Goal: Check status: Verify the current state of an ongoing process or item

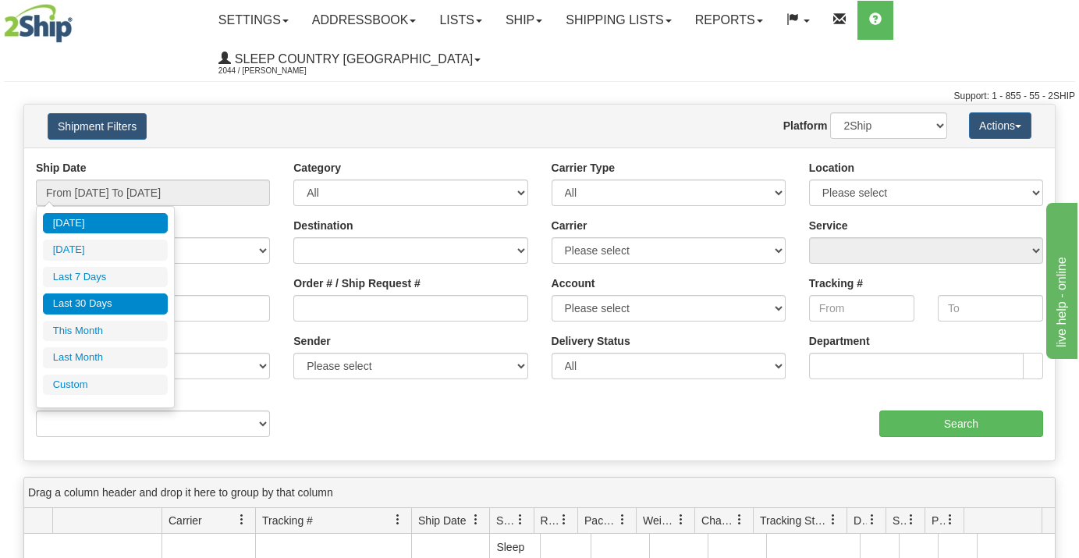
click at [93, 303] on li "Last 30 Days" at bounding box center [105, 303] width 125 height 21
type input "From [DATE] To [DATE]"
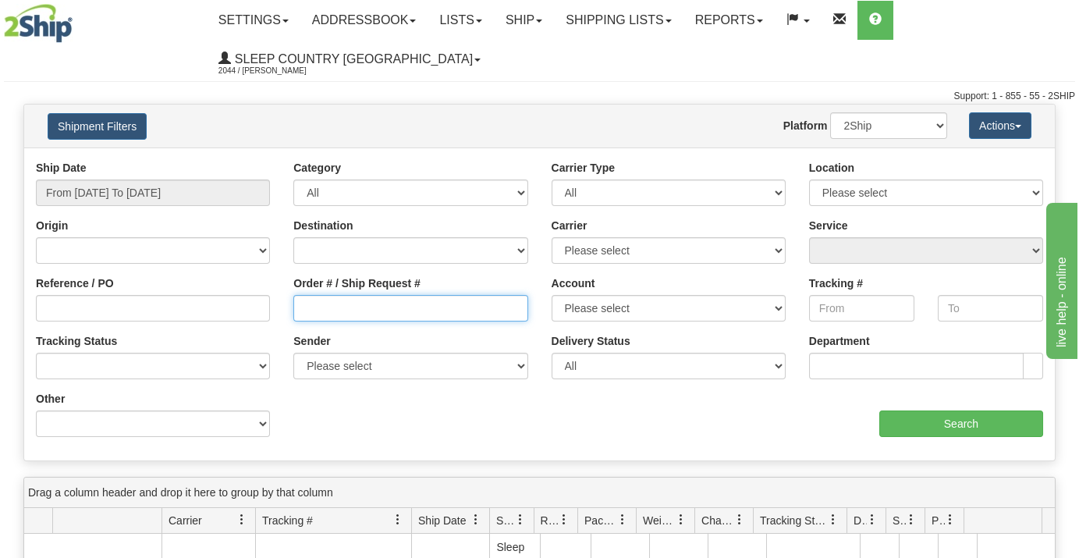
click at [367, 311] on input "Order # / Ship Request #" at bounding box center [410, 308] width 234 height 27
paste input "502I168754"
type input "502I168754"
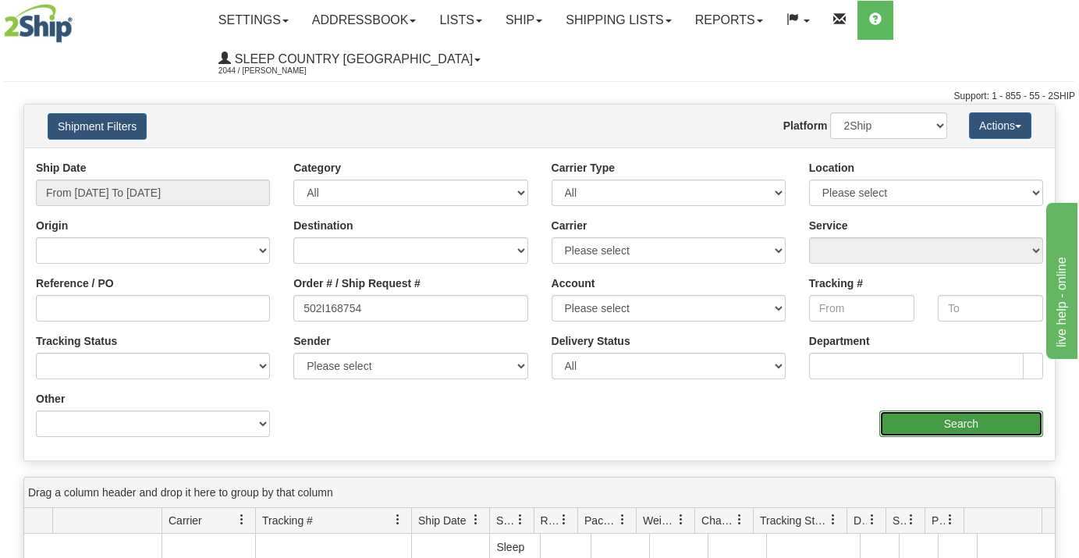
click at [987, 422] on input "Search" at bounding box center [961, 423] width 164 height 27
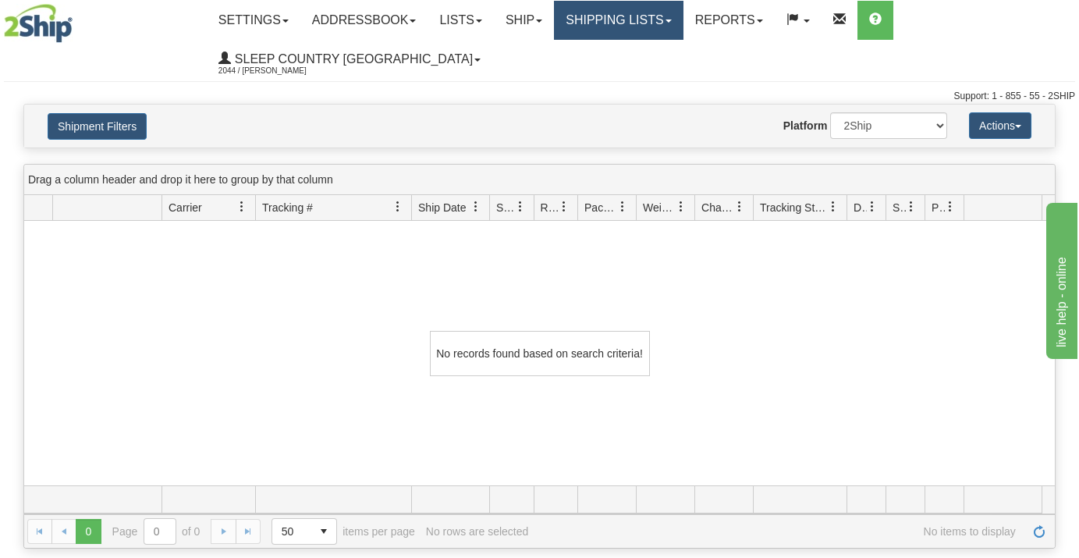
click at [659, 16] on link "Shipping lists" at bounding box center [618, 20] width 129 height 39
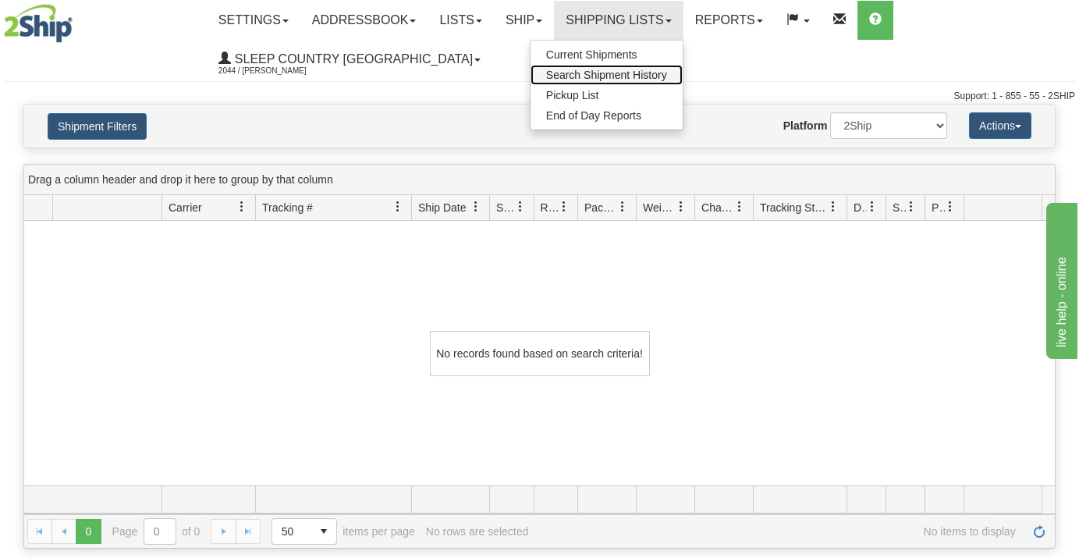
click at [625, 71] on span "Search Shipment History" at bounding box center [606, 75] width 121 height 12
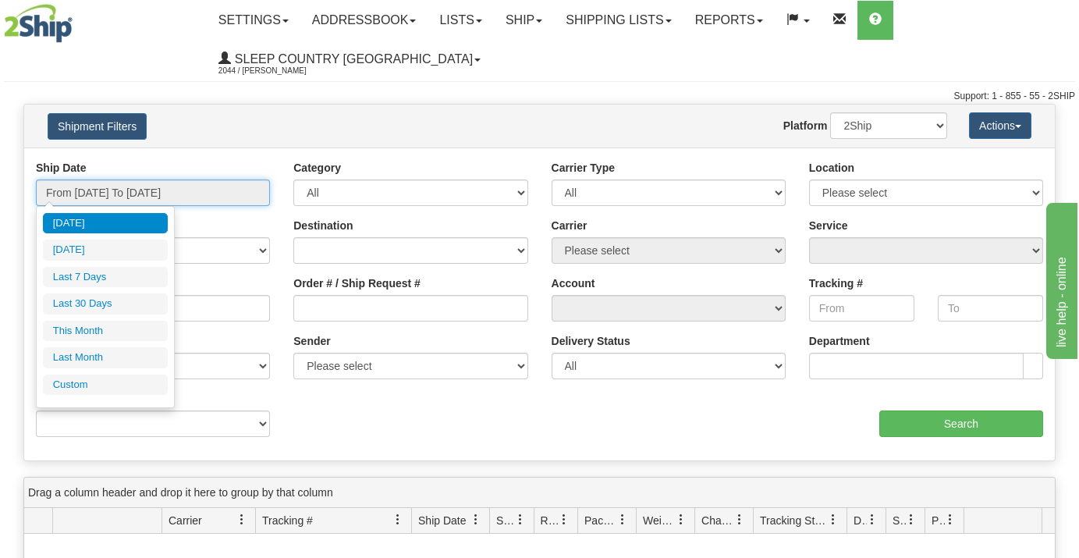
click at [57, 193] on input "From [DATE] To [DATE]" at bounding box center [153, 192] width 234 height 27
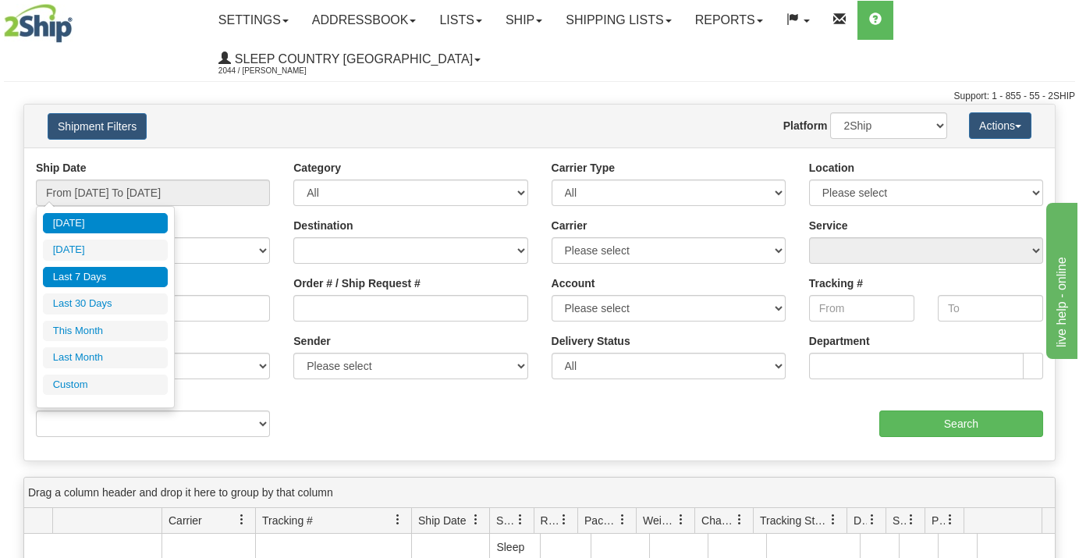
click at [91, 271] on li "Last 7 Days" at bounding box center [105, 277] width 125 height 21
type input "From 10/08/2025 To 10/14/2025"
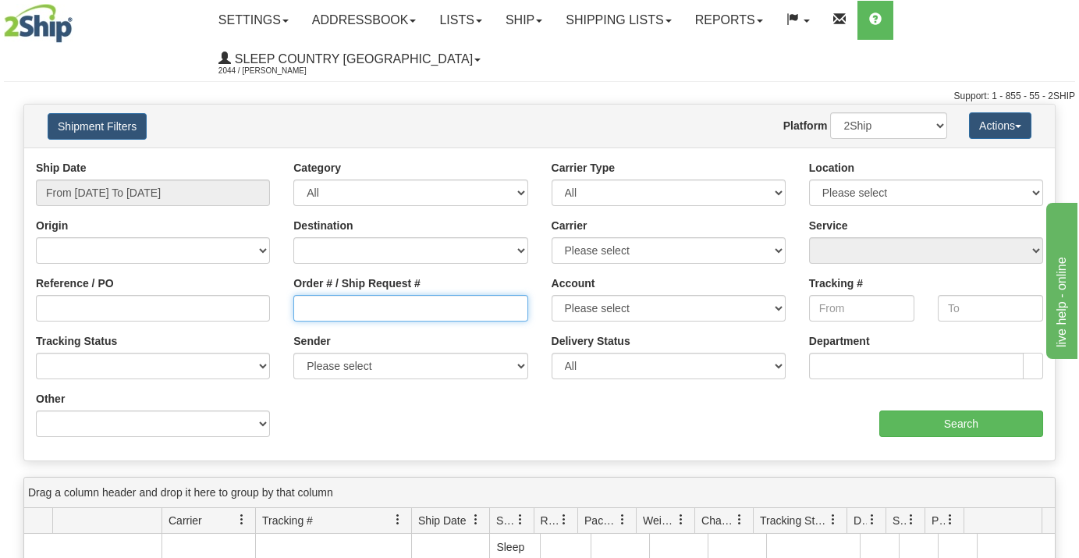
click at [310, 308] on input "Order # / Ship Request #" at bounding box center [410, 308] width 234 height 27
paste input "9000I150535"
type input "9000I150535"
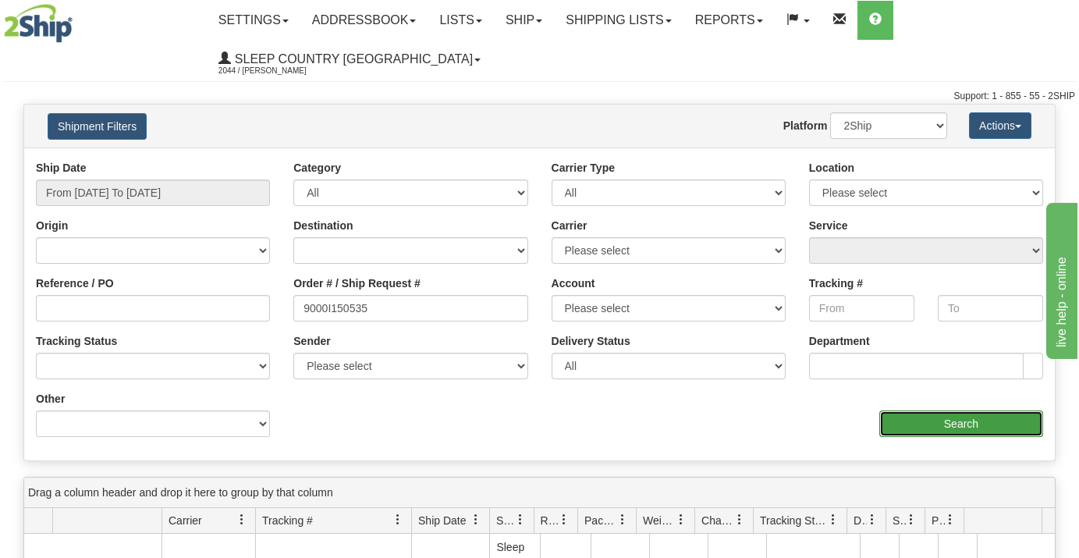
click at [920, 413] on input "Search" at bounding box center [961, 423] width 164 height 27
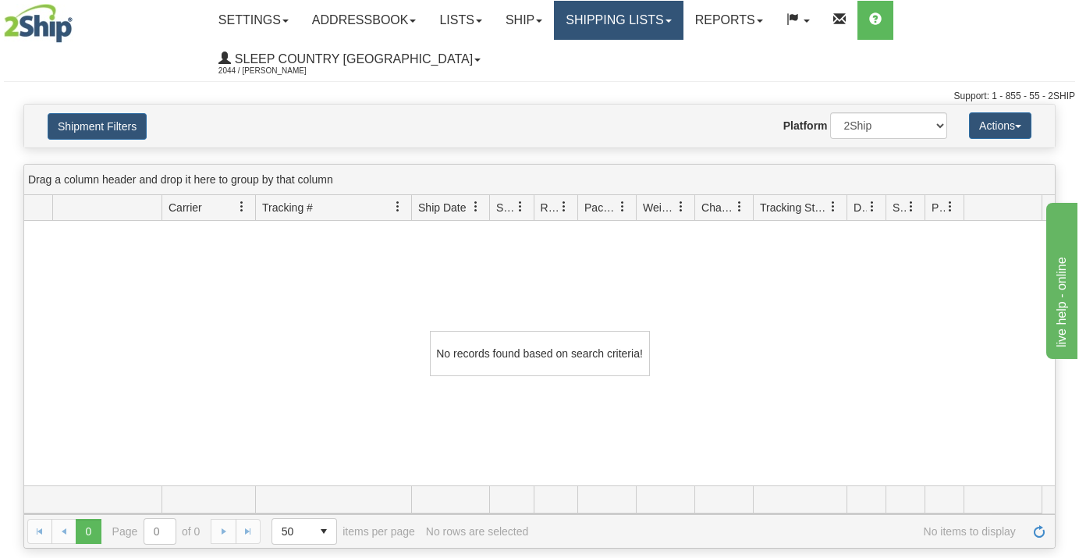
click at [629, 24] on link "Shipping lists" at bounding box center [618, 20] width 129 height 39
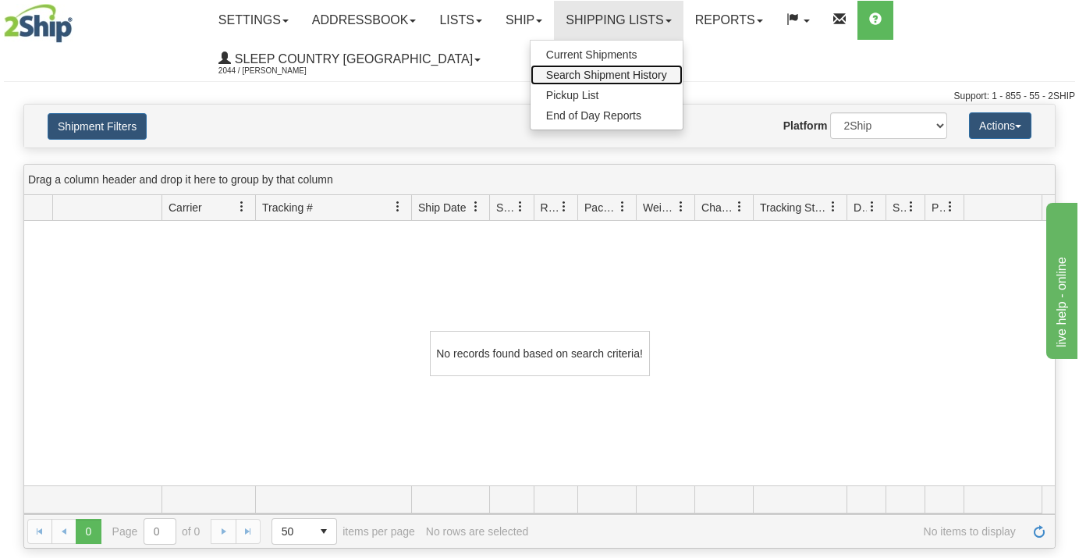
click at [615, 80] on span "Search Shipment History" at bounding box center [606, 75] width 121 height 12
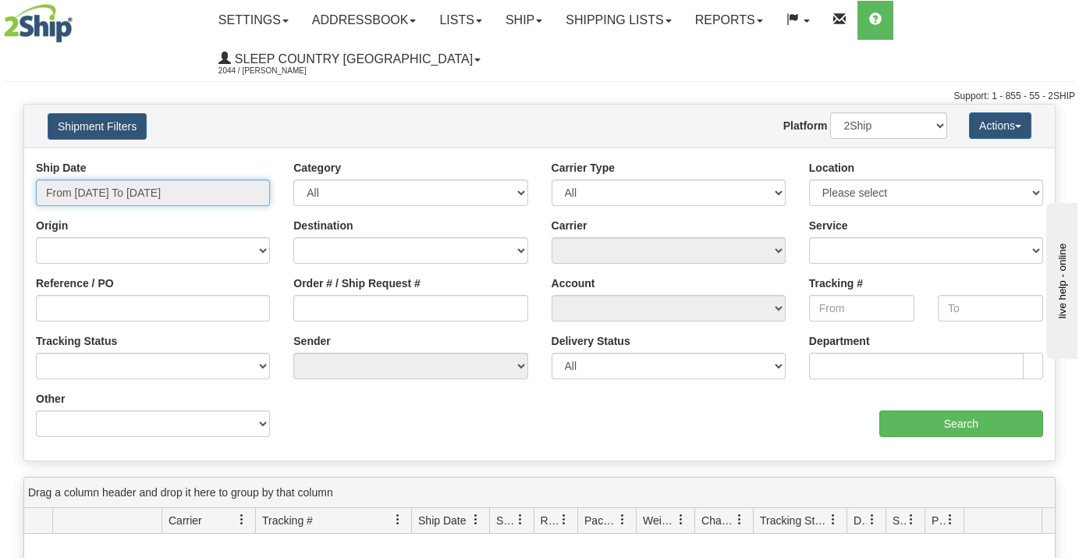
click at [105, 193] on input "From [DATE] To [DATE]" at bounding box center [153, 192] width 234 height 27
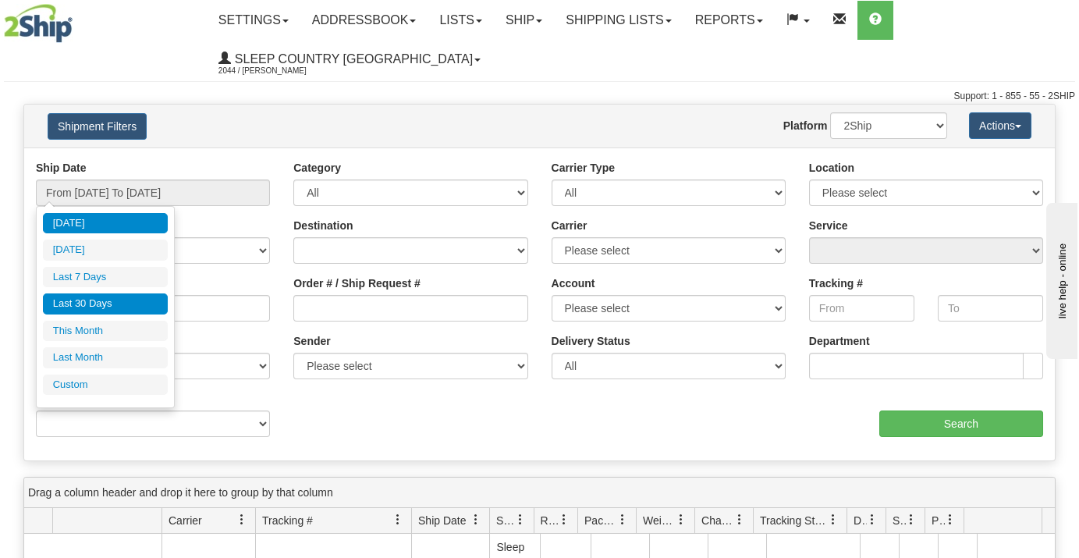
click at [60, 304] on li "Last 30 Days" at bounding box center [105, 303] width 125 height 21
type input "From [DATE] To [DATE]"
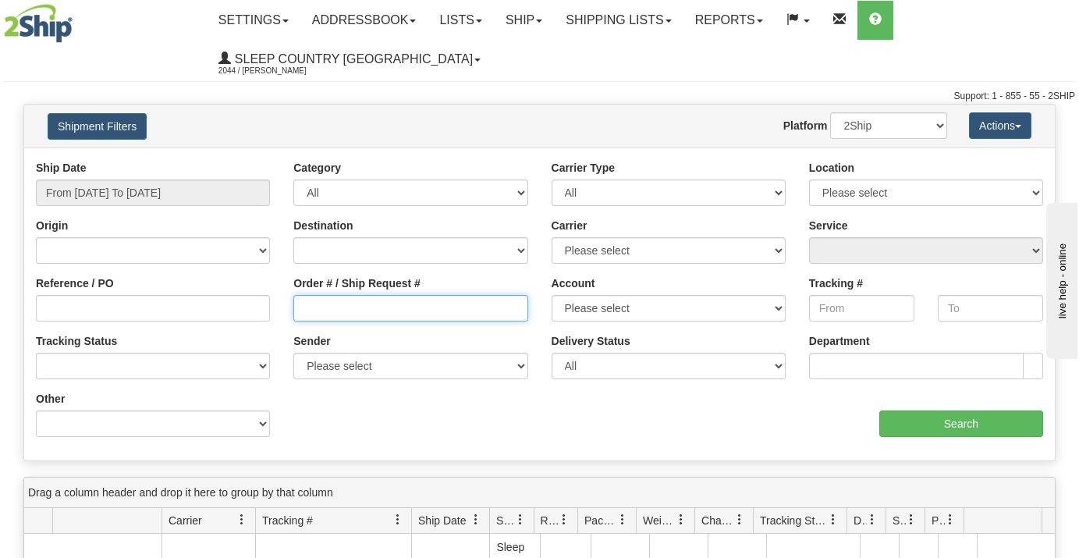
click at [300, 317] on input "Order # / Ship Request #" at bounding box center [410, 308] width 234 height 27
paste input "9000I150535"
type input "9000I150535"
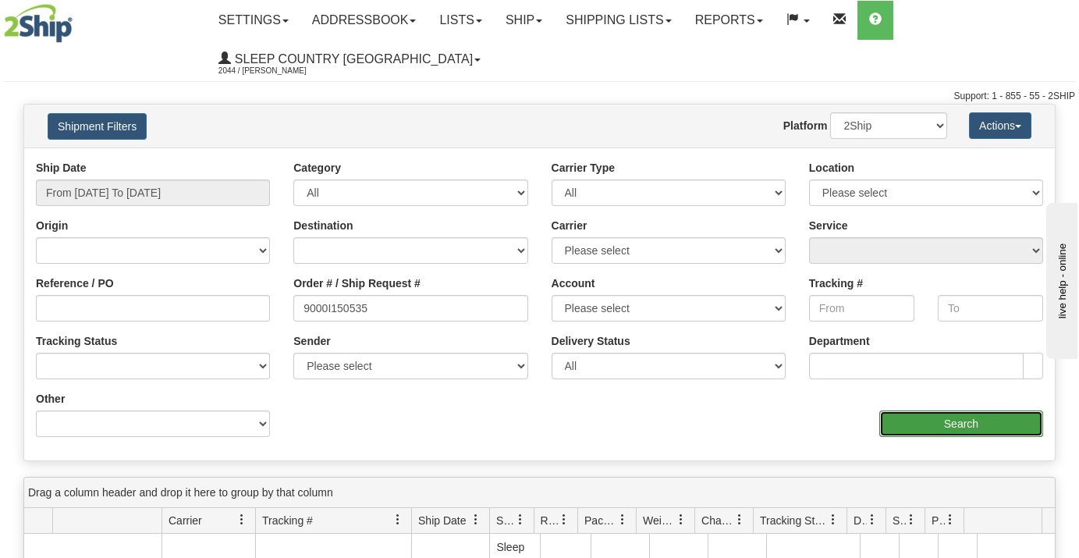
click at [914, 422] on input "Search" at bounding box center [961, 423] width 164 height 27
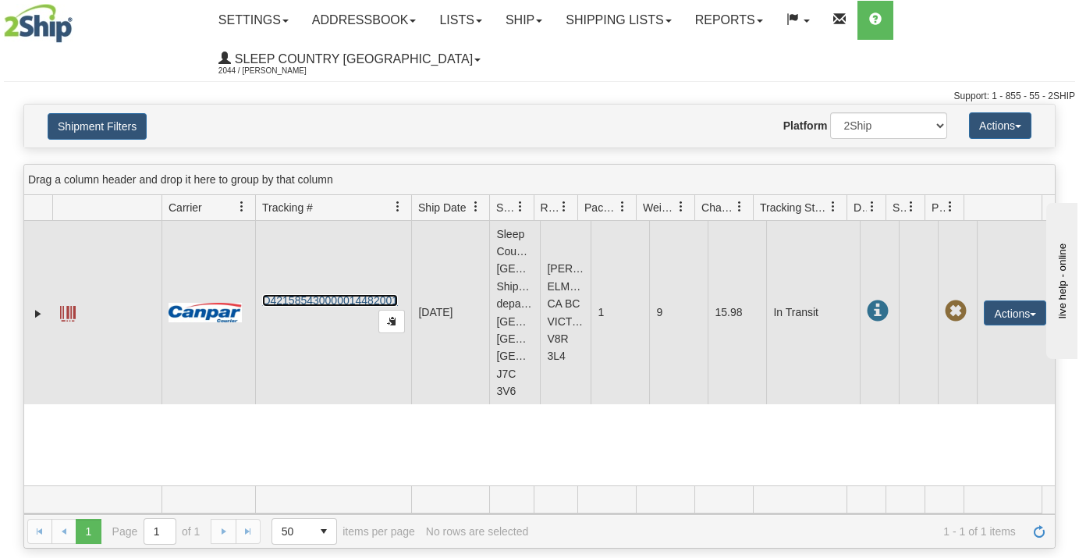
click at [321, 300] on link "D421585430000014482001" at bounding box center [330, 300] width 136 height 12
